Goal: Check status

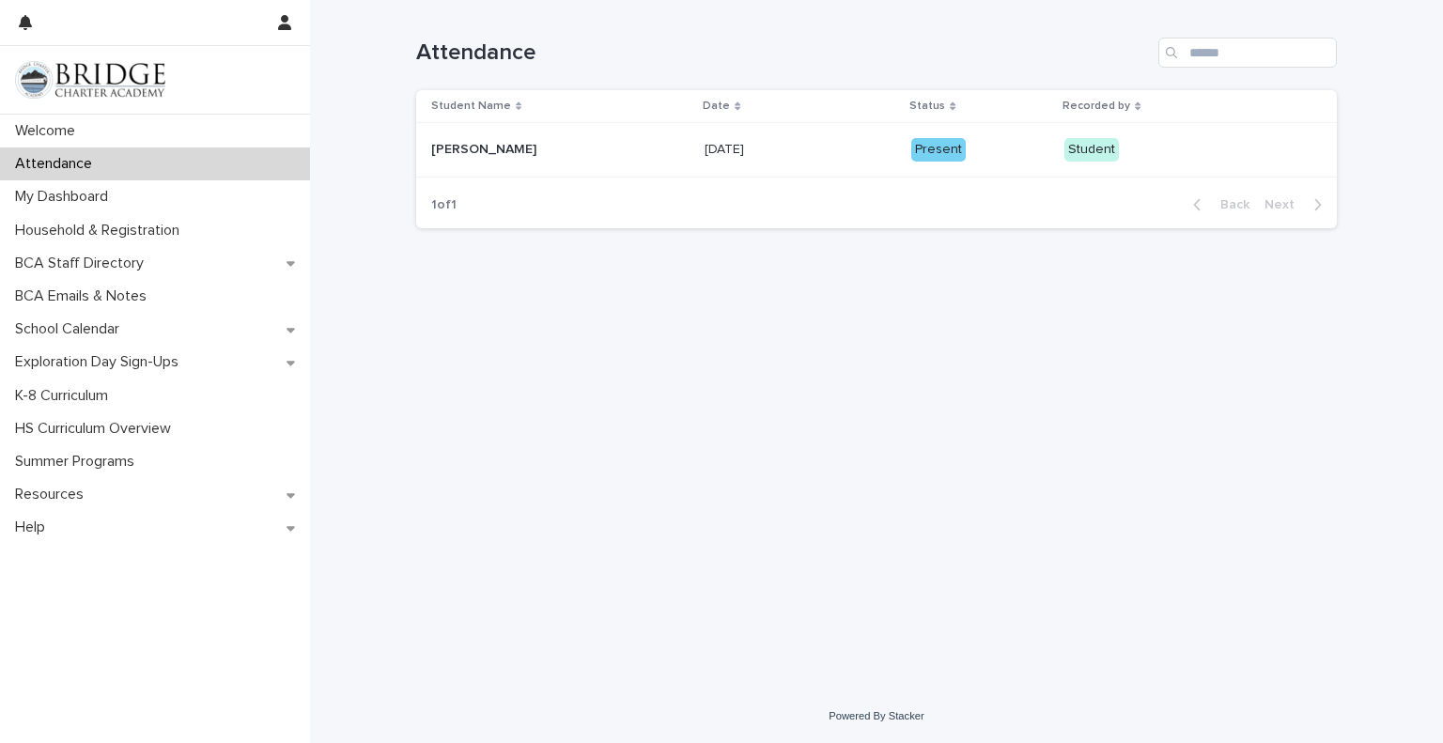
click at [74, 138] on p "Welcome" at bounding box center [49, 131] width 83 height 18
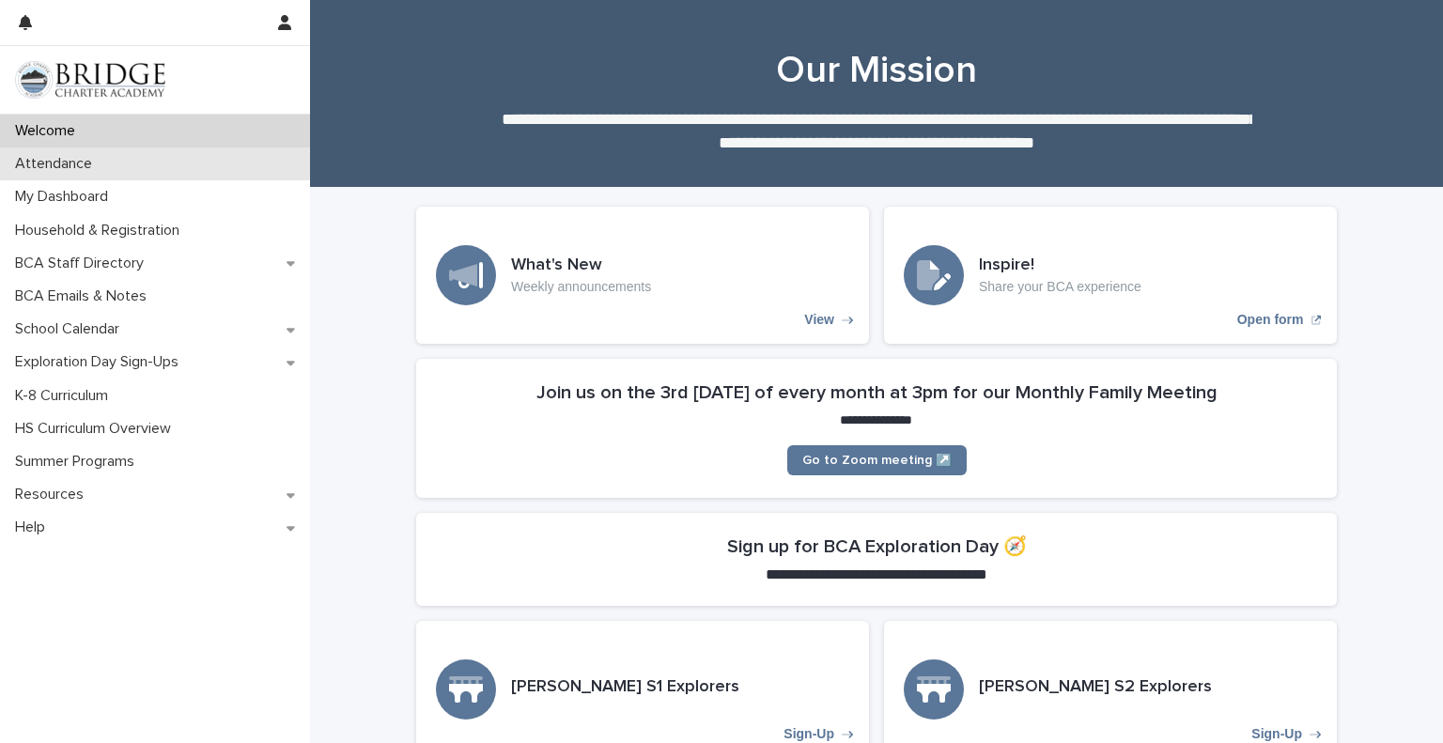
click at [90, 164] on p "Attendance" at bounding box center [58, 164] width 100 height 18
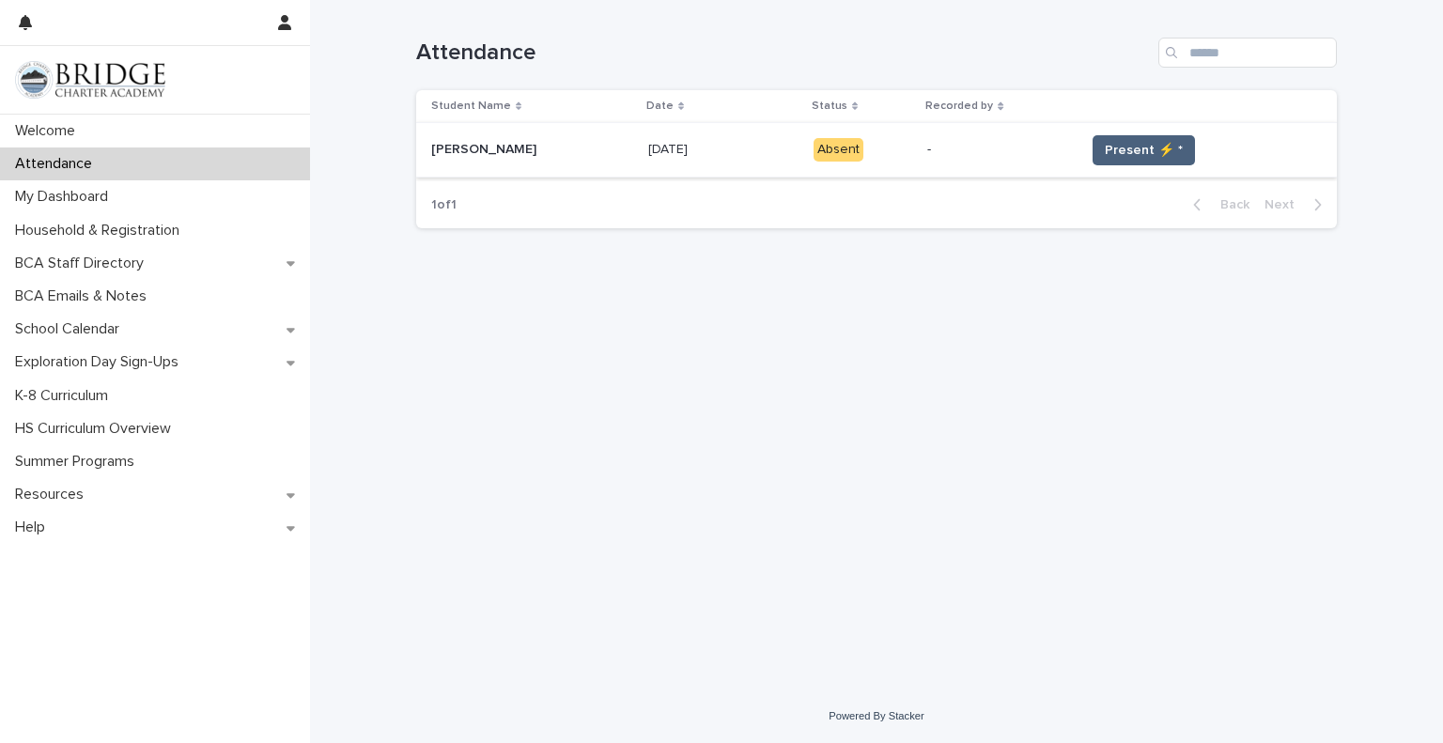
click at [1147, 143] on span "Present ⚡ *" at bounding box center [1144, 150] width 78 height 19
